Goal: Find specific page/section: Find specific page/section

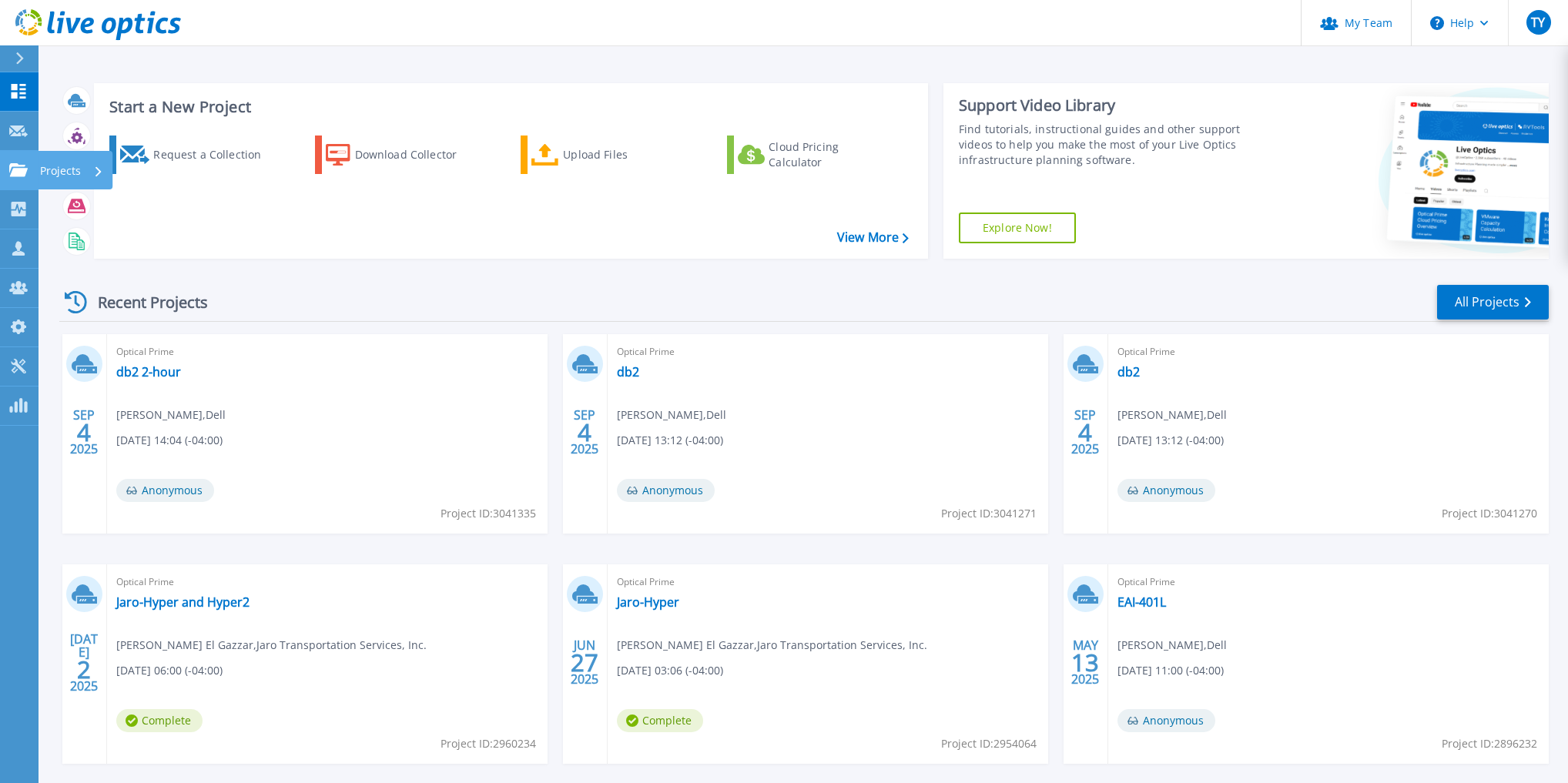
click at [23, 173] on icon at bounding box center [19, 170] width 19 height 13
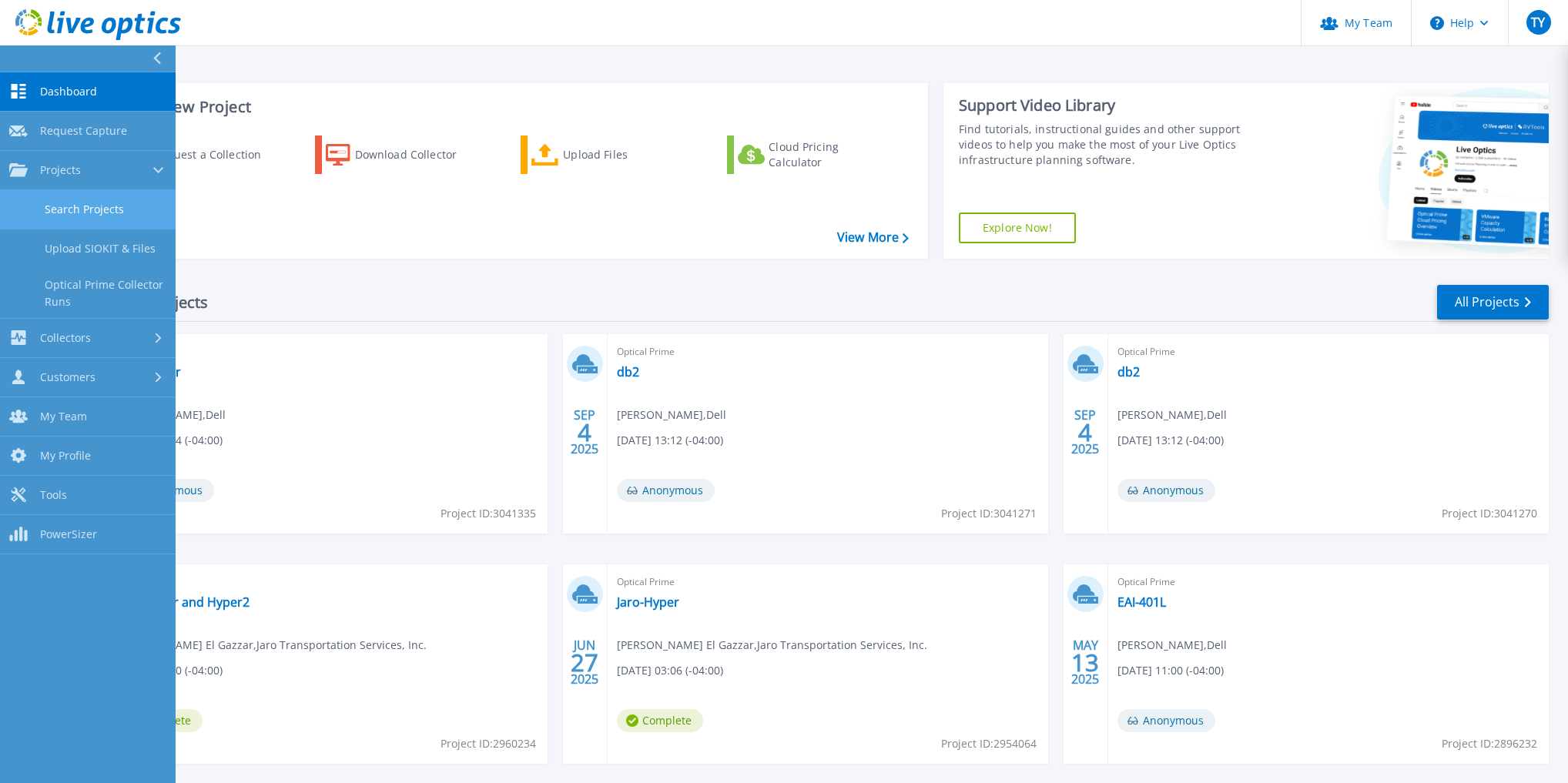
click at [113, 204] on link "Search Projects" at bounding box center [88, 210] width 176 height 40
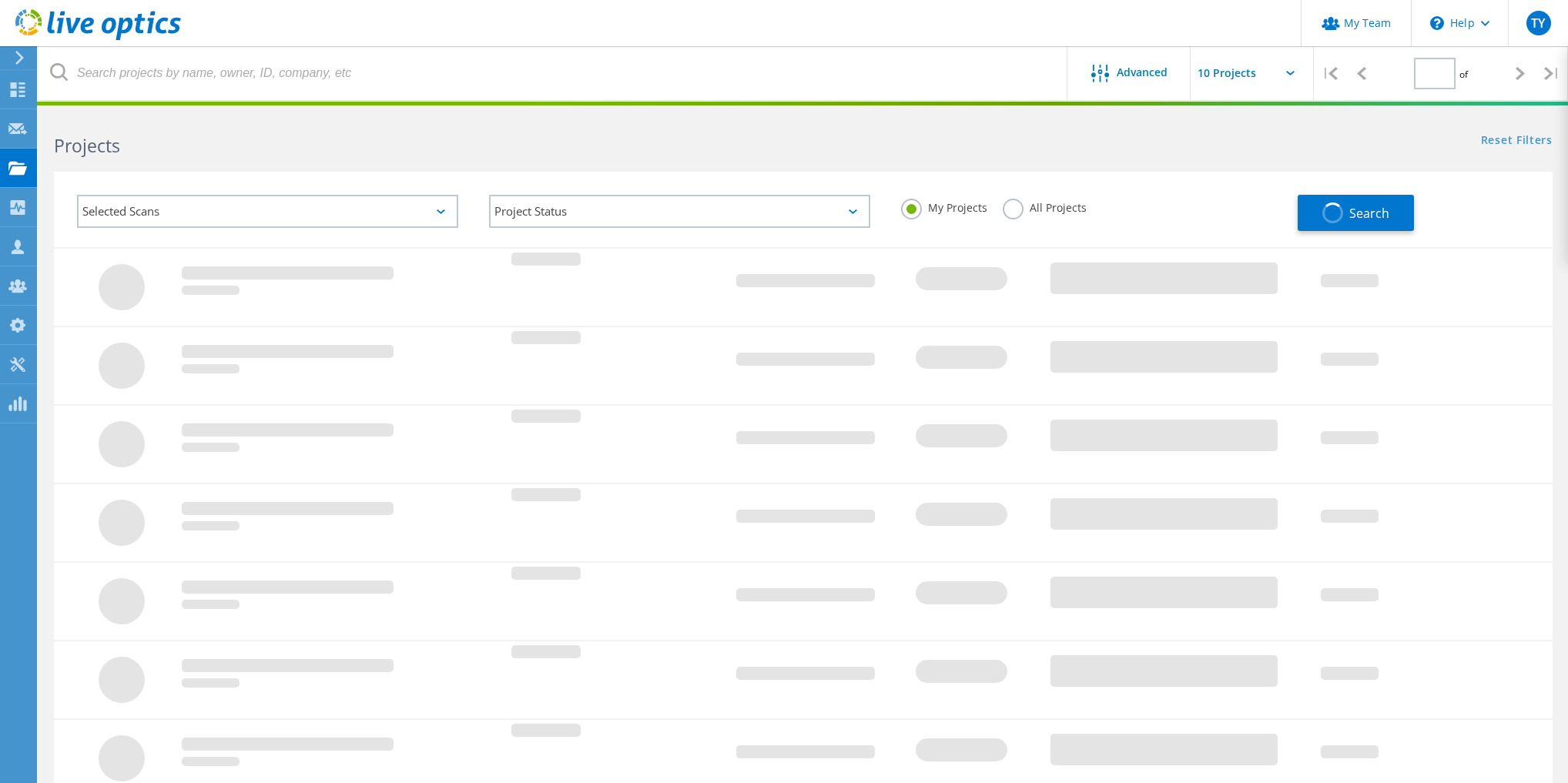
type input "1"
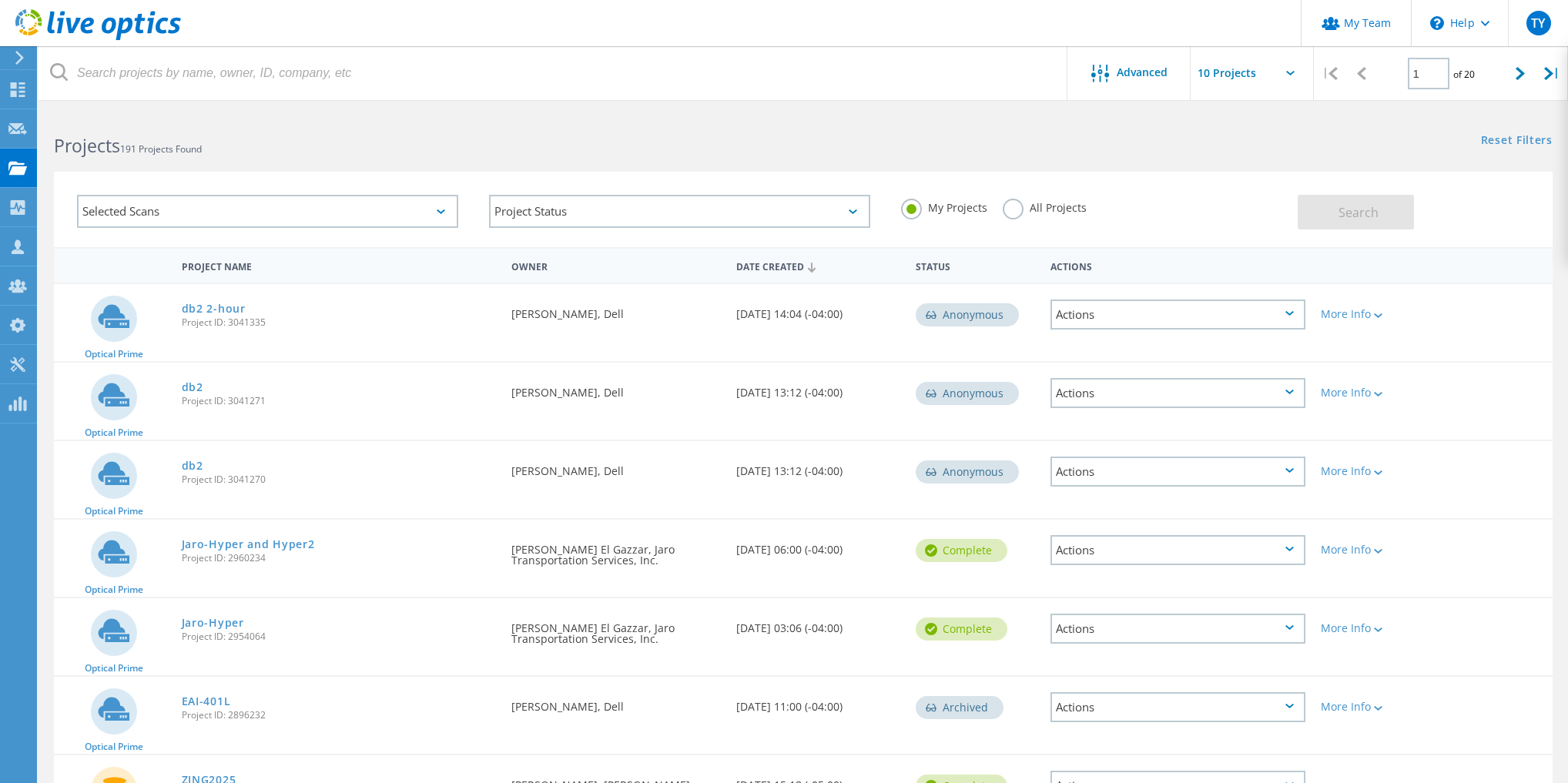
click at [1033, 195] on div "My Projects All Projects" at bounding box center [1091, 208] width 412 height 57
click at [1028, 208] on label "All Projects" at bounding box center [1045, 206] width 84 height 15
click at [0, 0] on input "All Projects" at bounding box center [0, 0] width 0 height 0
click at [1330, 206] on button "Search" at bounding box center [1356, 212] width 117 height 35
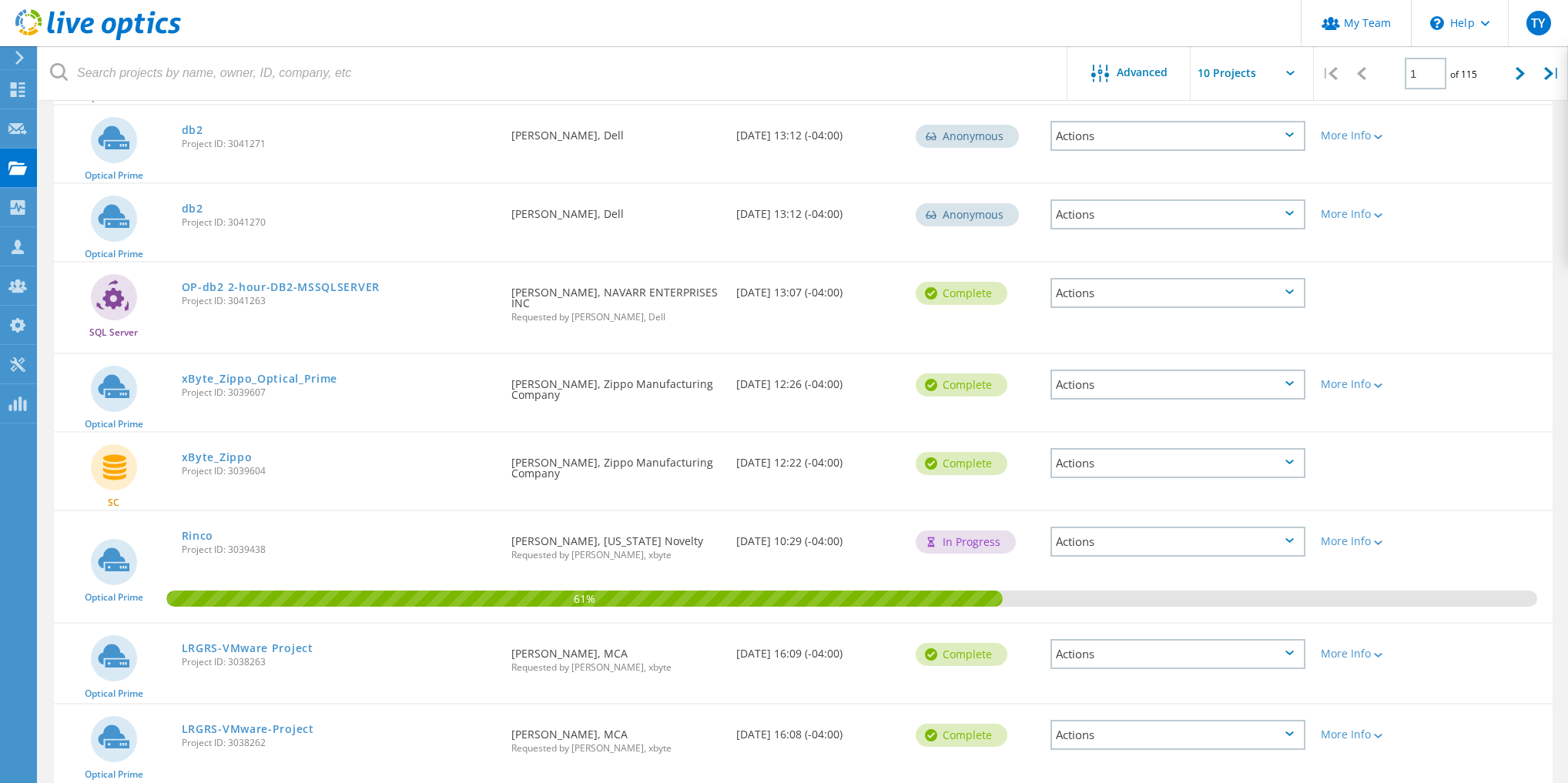
scroll to position [383, 0]
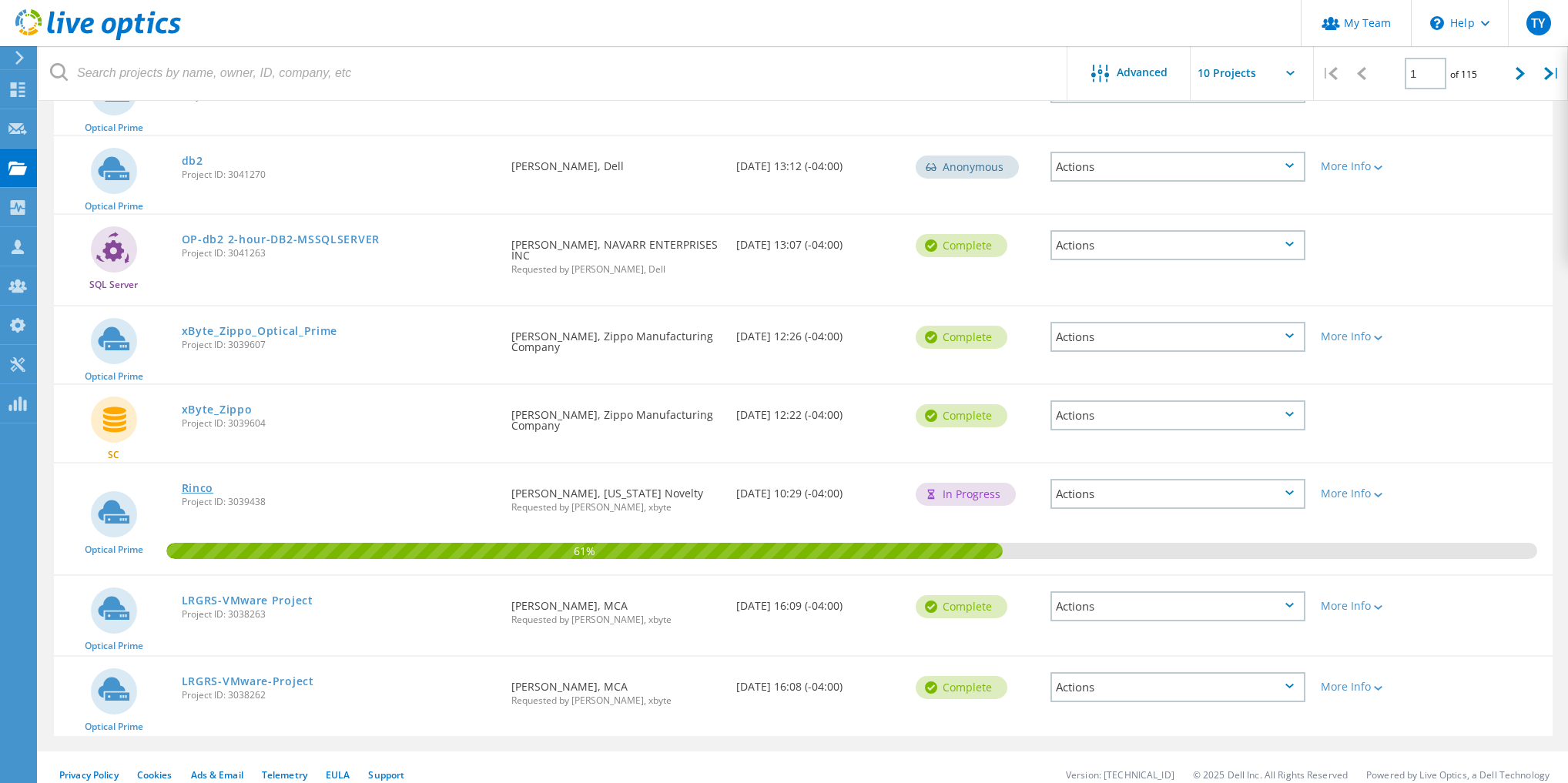
click at [206, 483] on link "Rinco" at bounding box center [198, 488] width 33 height 11
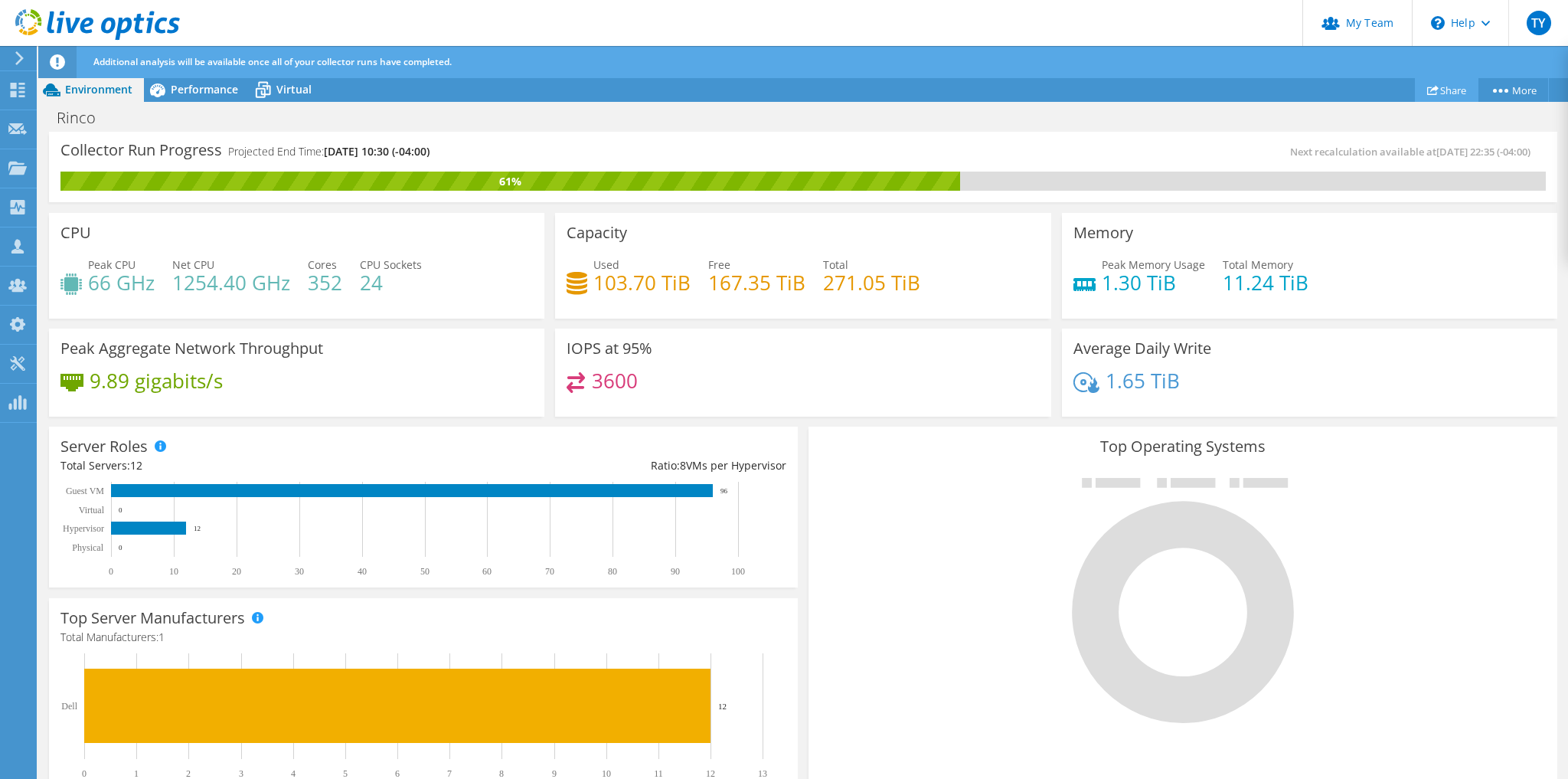
click at [1446, 92] on link "Share" at bounding box center [1447, 90] width 63 height 24
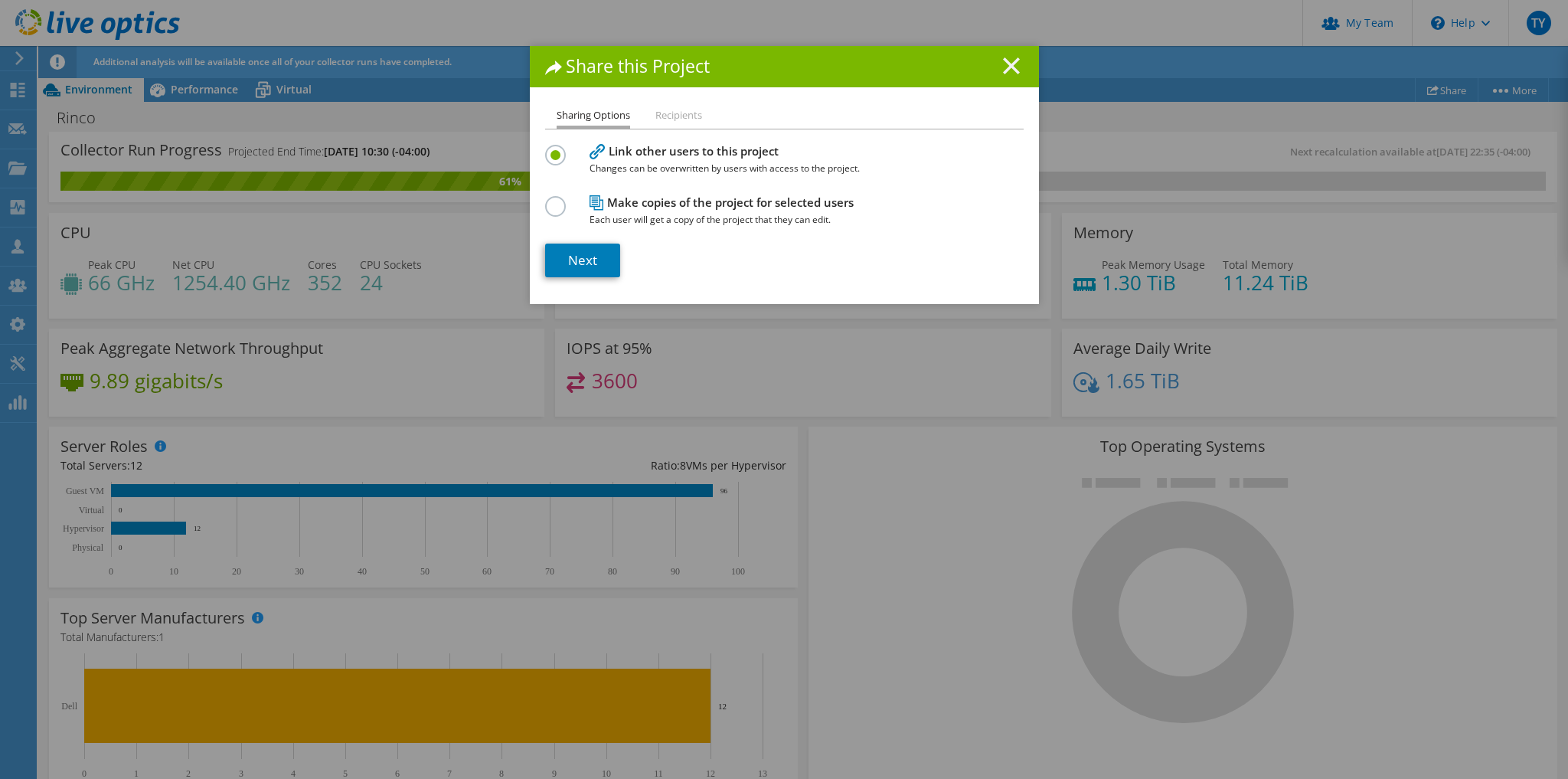
click at [1011, 67] on icon at bounding box center [1011, 66] width 17 height 17
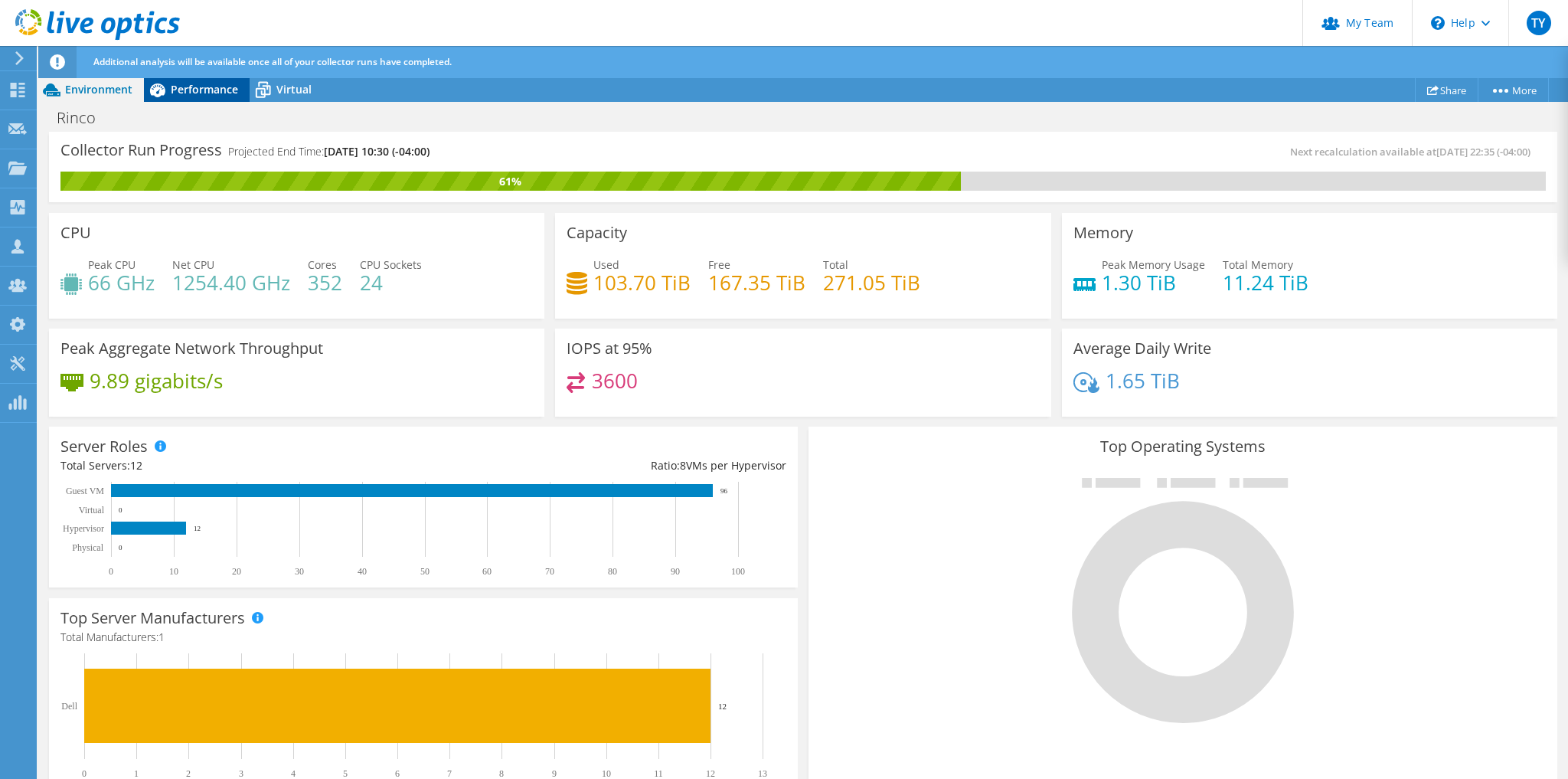
click at [196, 97] on div "Performance" at bounding box center [196, 90] width 106 height 25
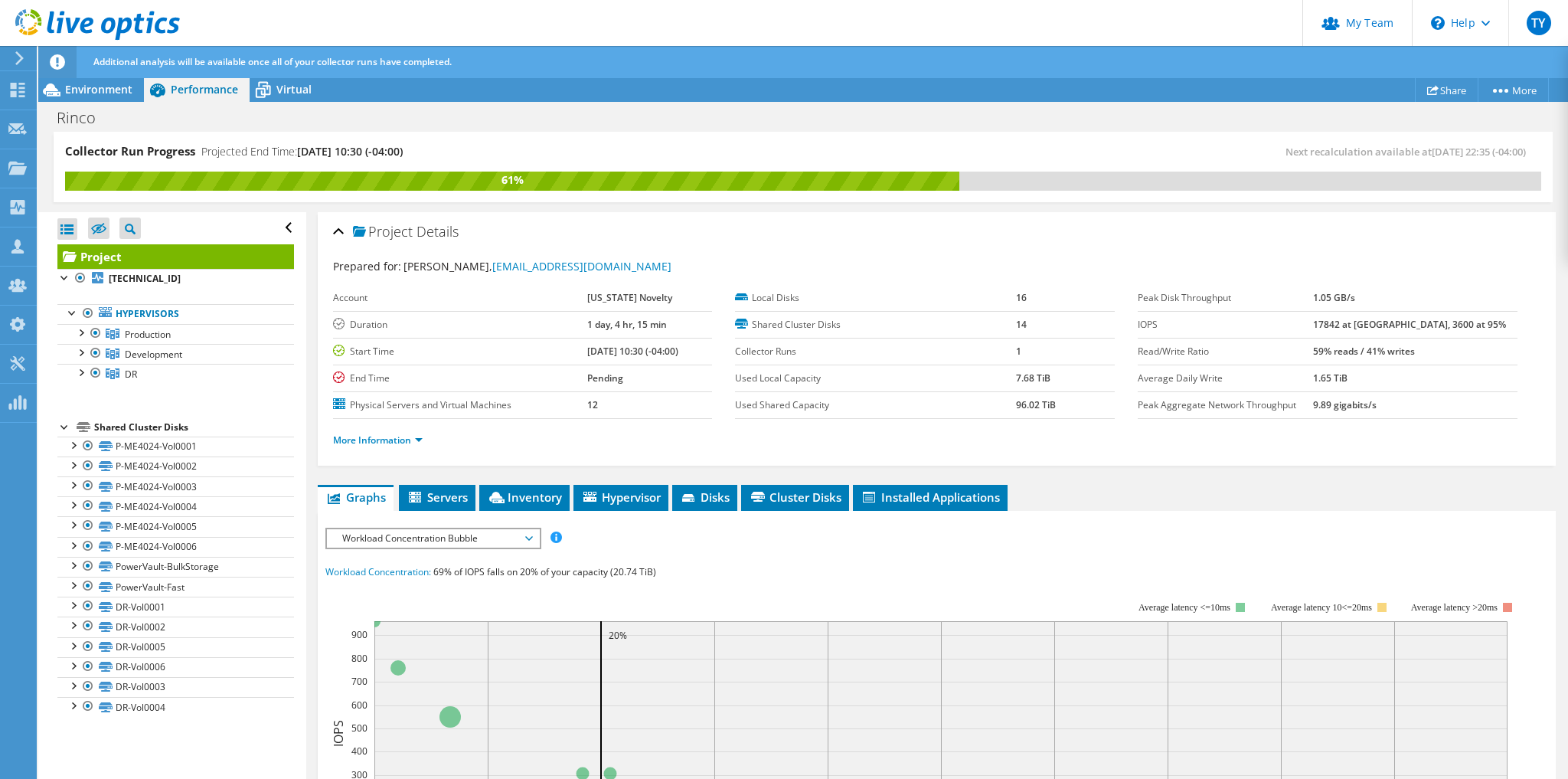
click at [420, 533] on span "Workload Concentration Bubble" at bounding box center [433, 538] width 197 height 19
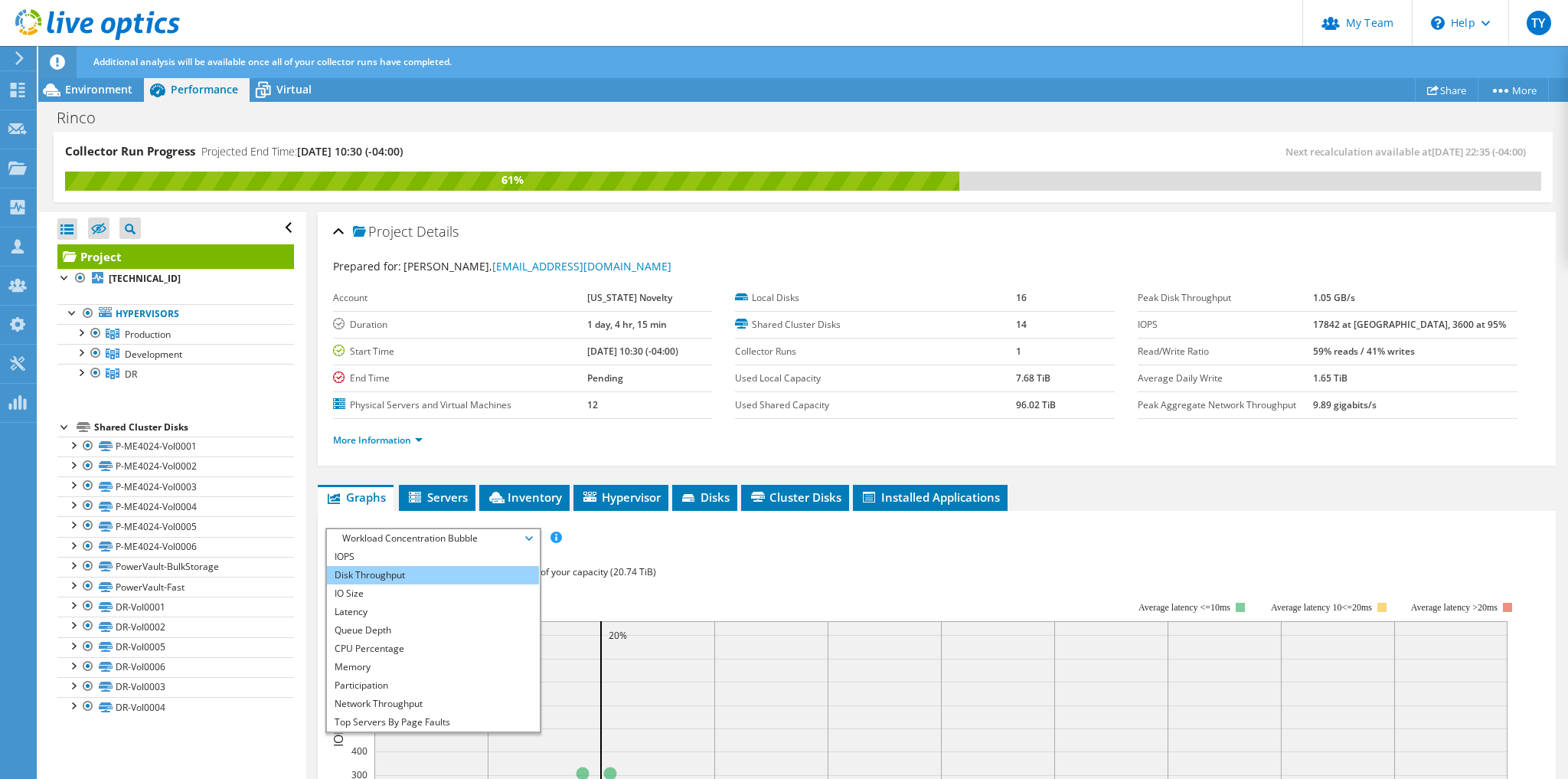
scroll to position [55, 0]
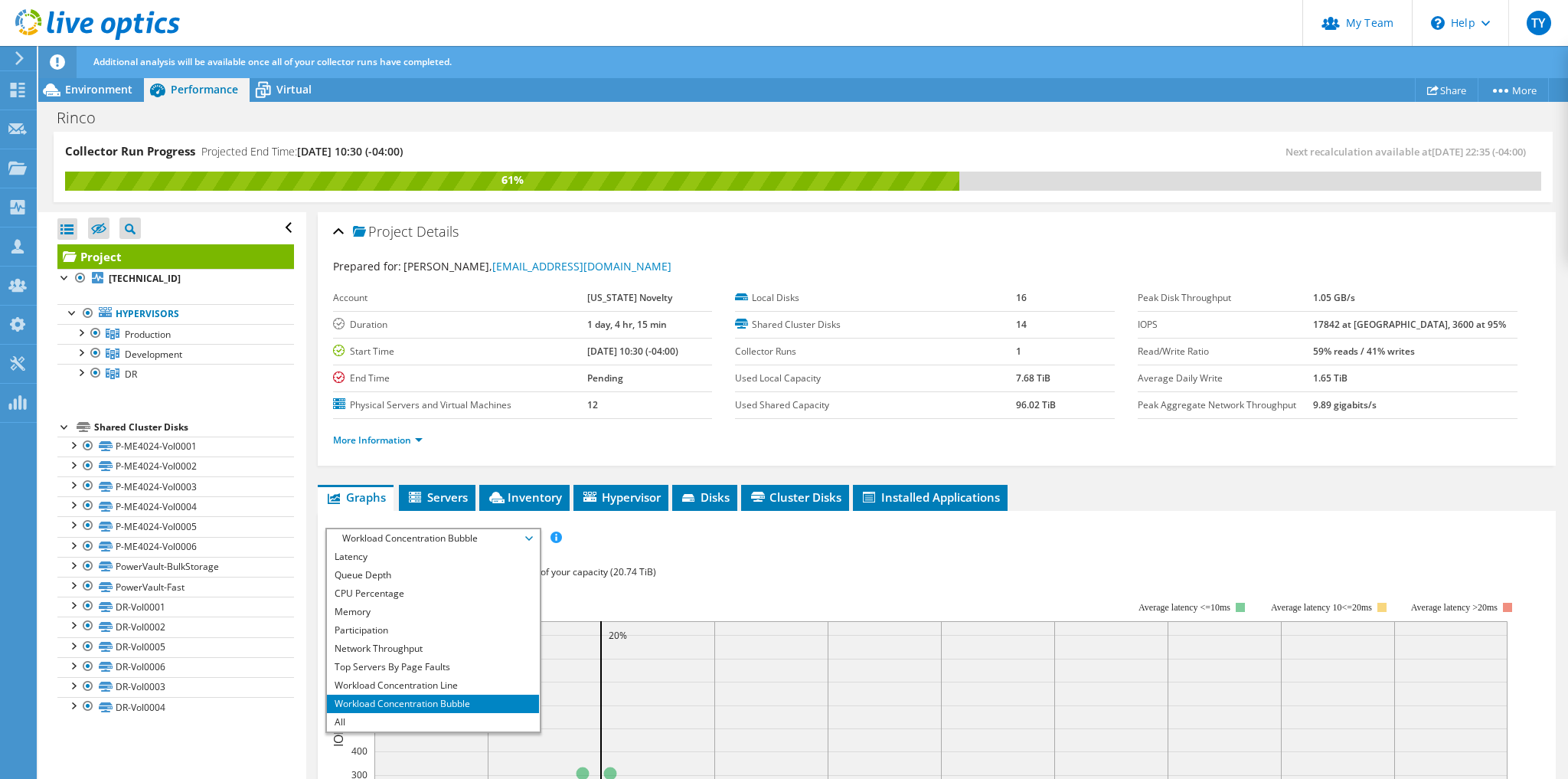
click at [399, 709] on li "Workload Concentration Bubble" at bounding box center [433, 704] width 212 height 19
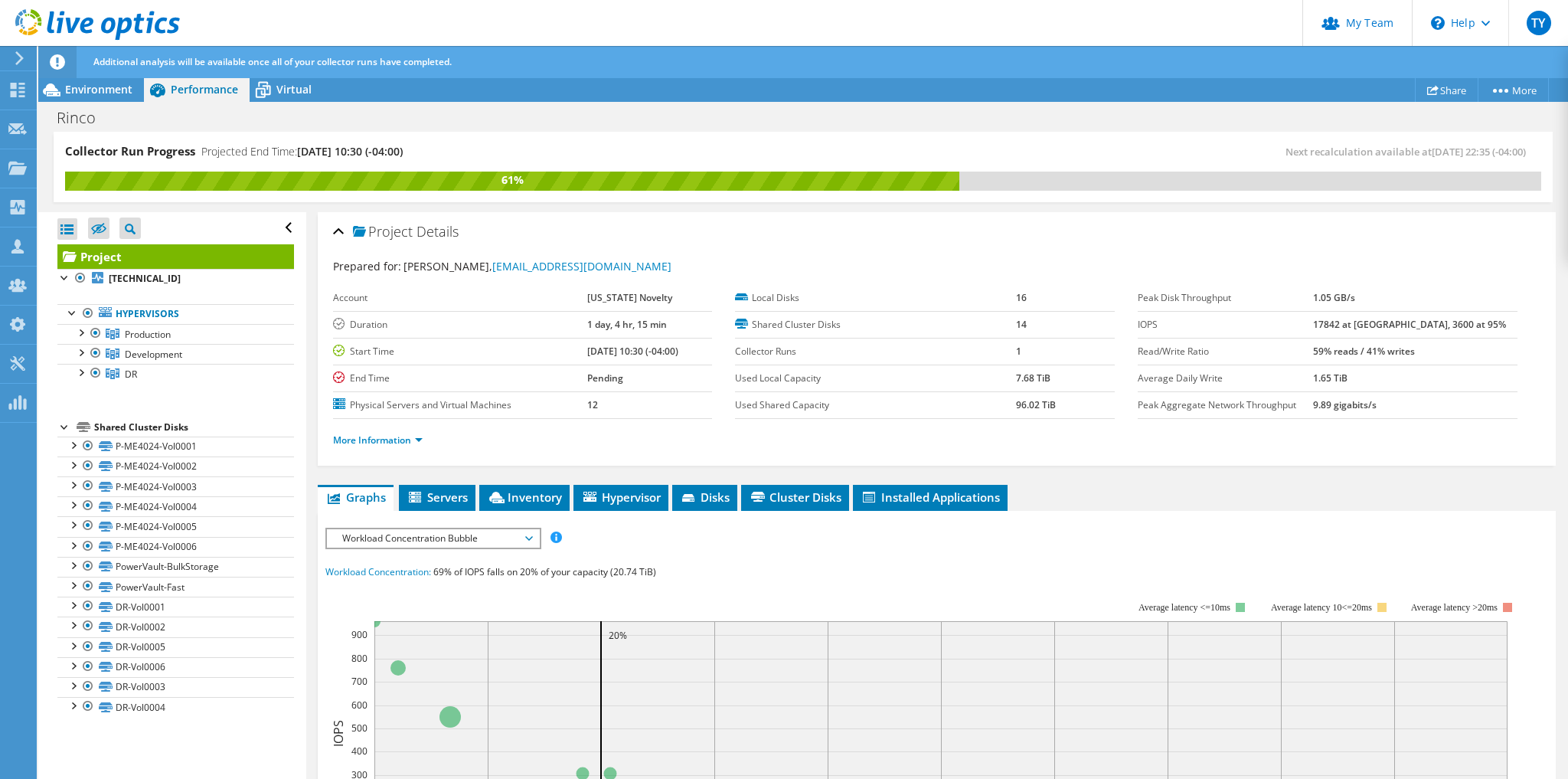
click at [408, 545] on div "Workload Concentration Bubble IOPS Disk Throughput IO Size Latency Queue Depth …" at bounding box center [433, 538] width 216 height 22
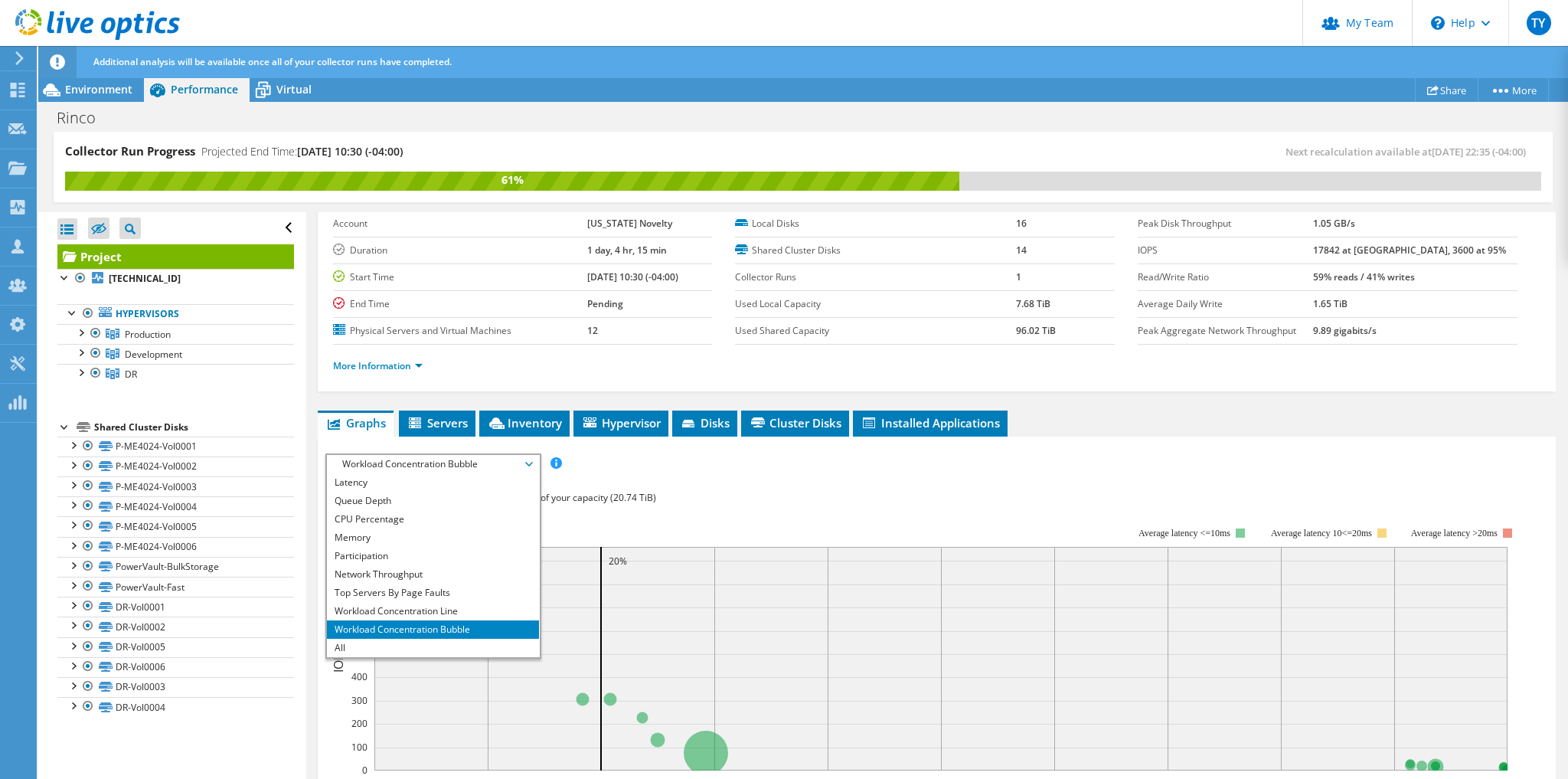
scroll to position [306, 0]
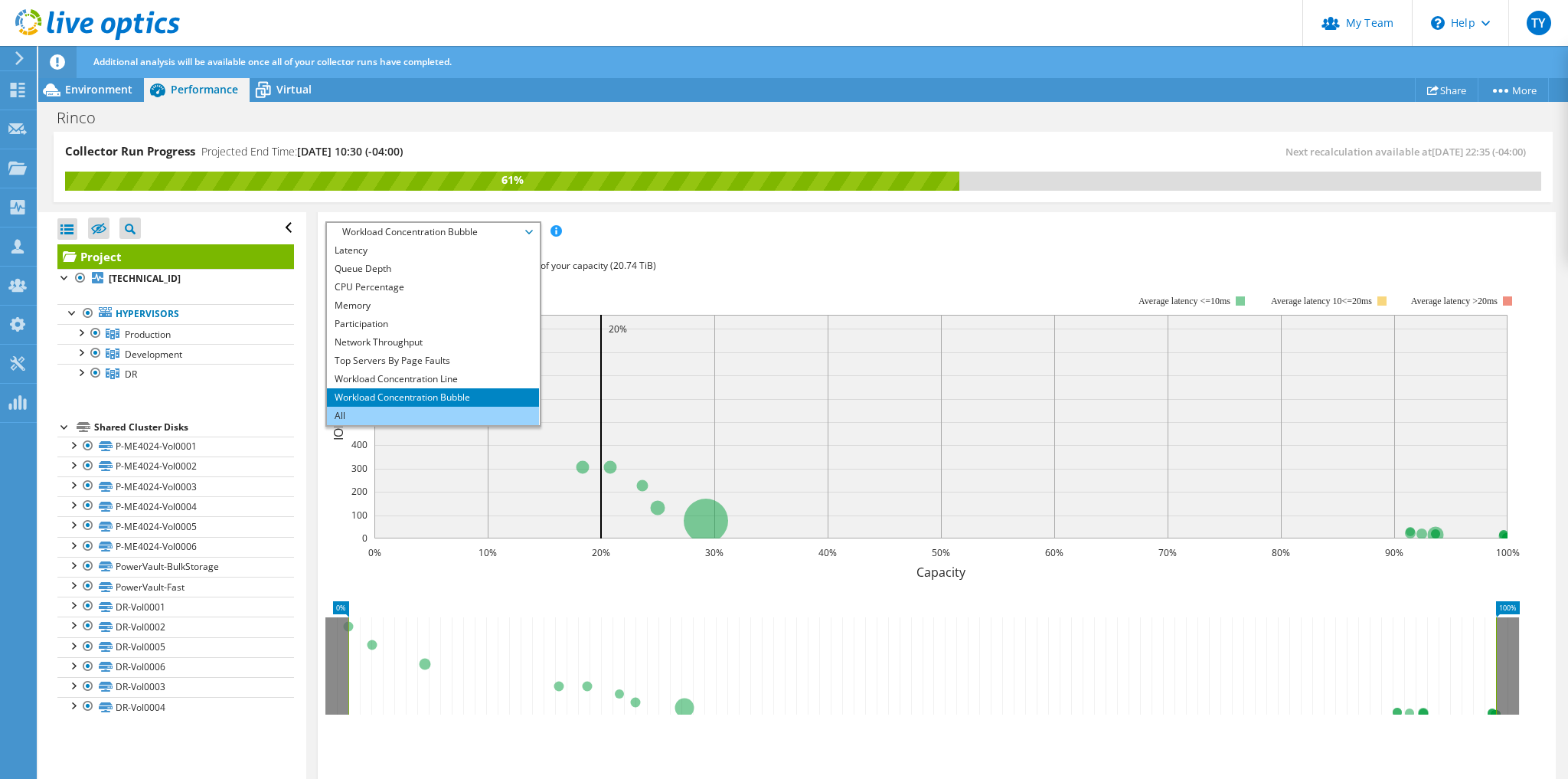
click at [386, 412] on li "All" at bounding box center [433, 416] width 212 height 19
